Goal: Task Accomplishment & Management: Manage account settings

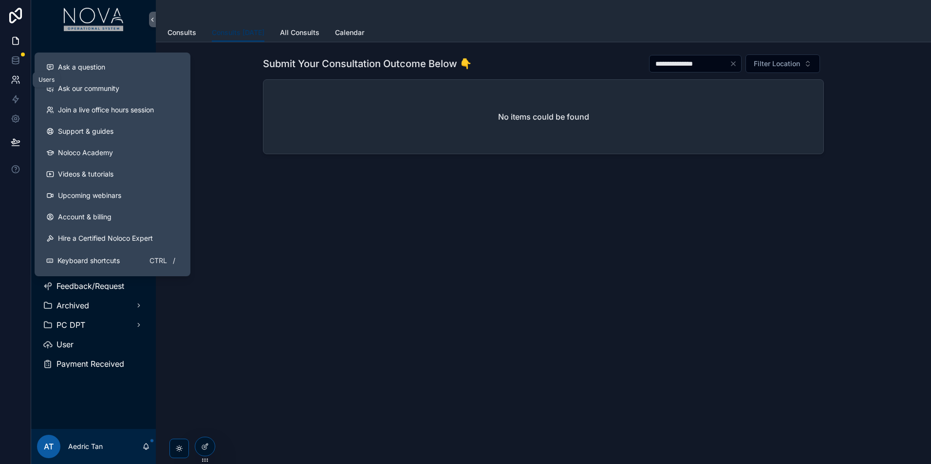
click at [8, 77] on link at bounding box center [15, 79] width 31 height 19
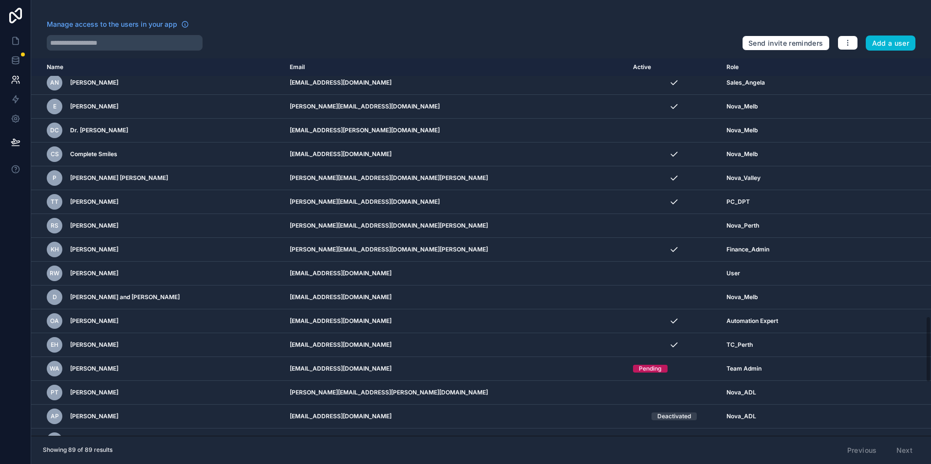
scroll to position [1762, 0]
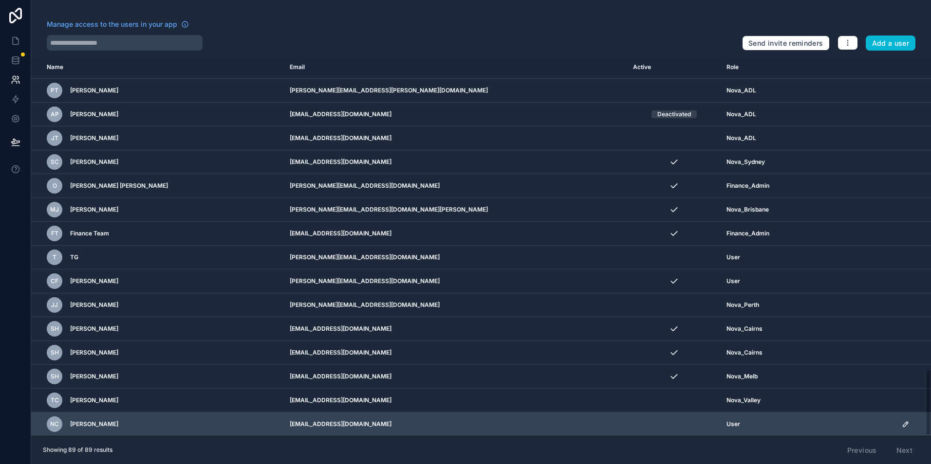
click at [901, 423] on icon "scrollable content" at bounding box center [905, 424] width 8 height 8
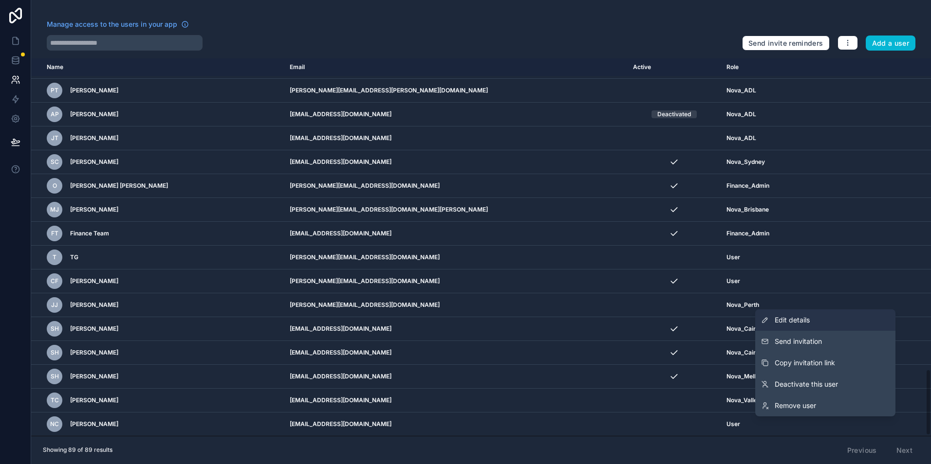
click at [839, 324] on link "Edit details" at bounding box center [825, 320] width 140 height 21
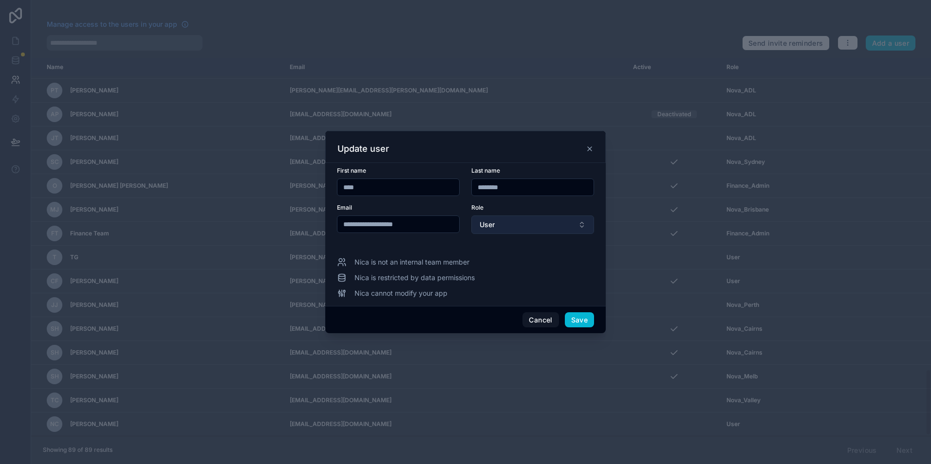
click at [545, 232] on button "User" at bounding box center [532, 225] width 123 height 18
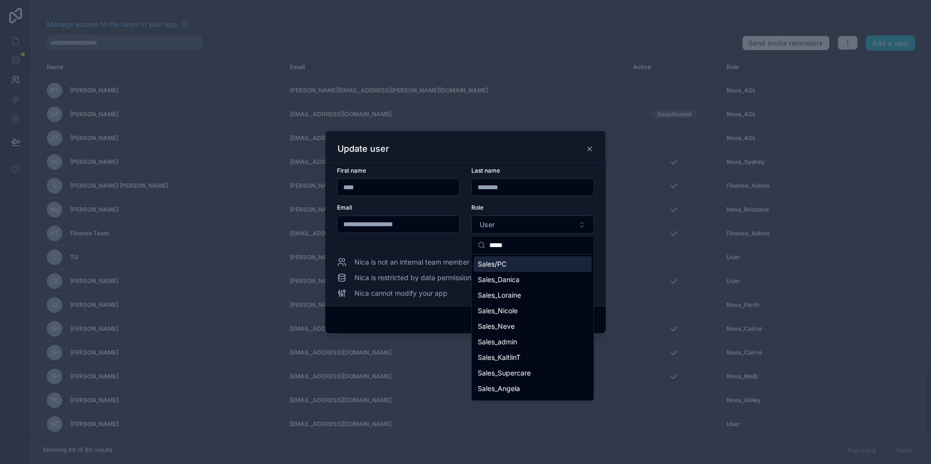
type input "*****"
click at [548, 265] on div "Sales/PC" at bounding box center [533, 264] width 118 height 16
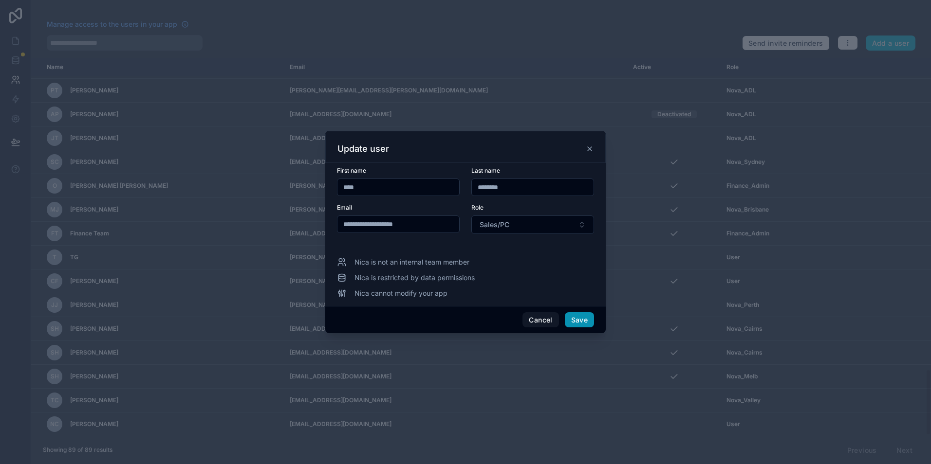
click at [576, 325] on button "Save" at bounding box center [579, 320] width 29 height 16
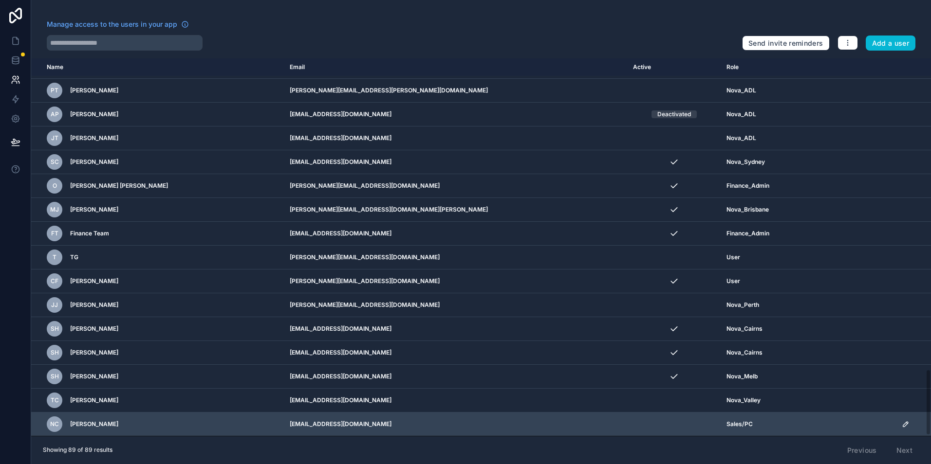
click at [902, 419] on td "scrollable content" at bounding box center [912, 425] width 35 height 24
click at [901, 422] on icon "scrollable content" at bounding box center [905, 424] width 8 height 8
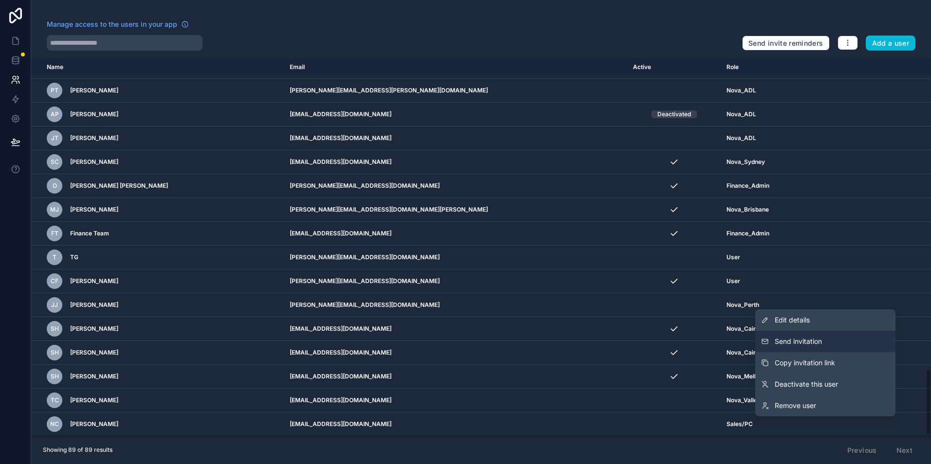
click at [798, 348] on button "Send invitation" at bounding box center [825, 341] width 140 height 21
